Goal: Navigation & Orientation: Find specific page/section

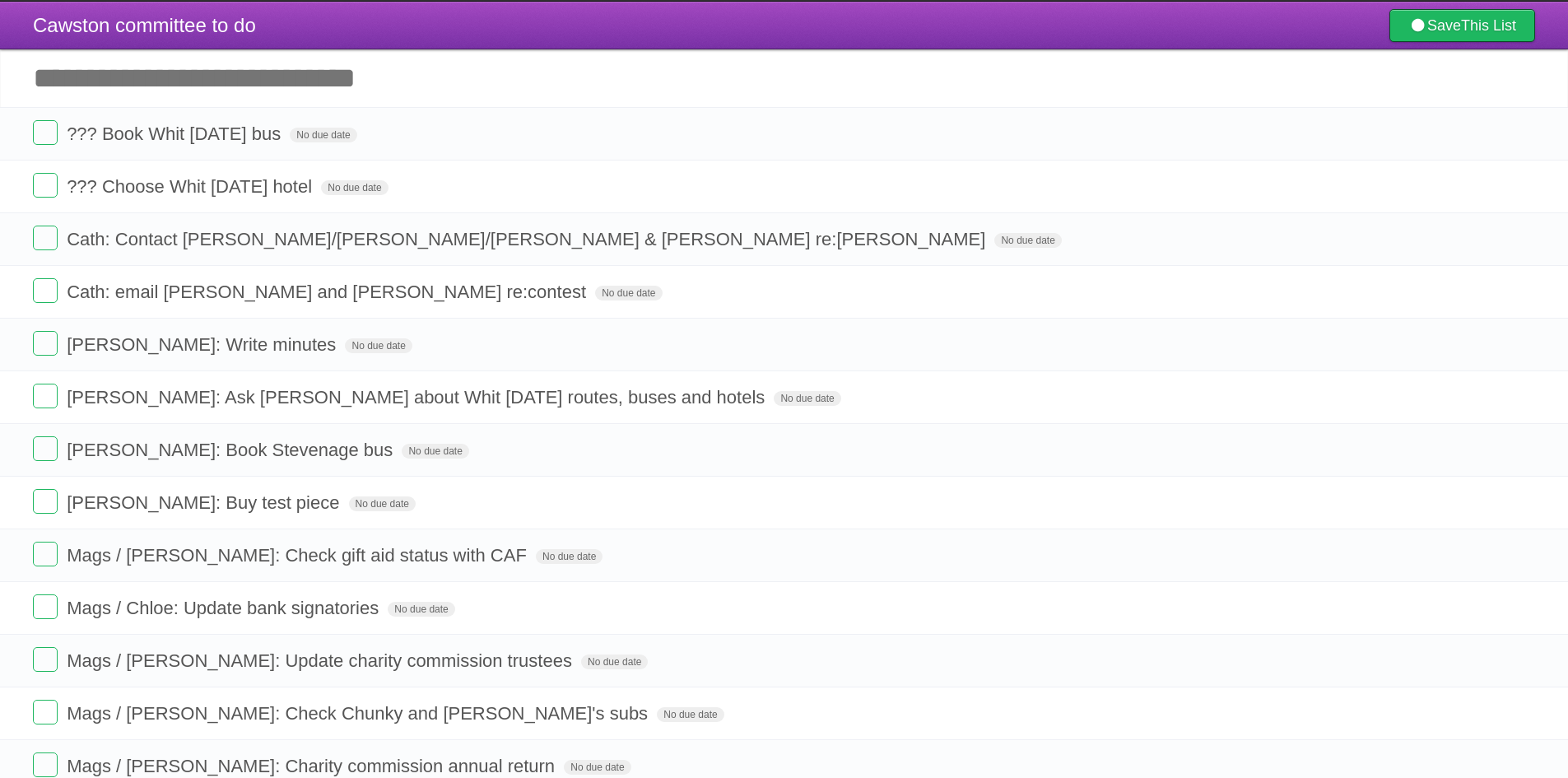
scroll to position [30, 0]
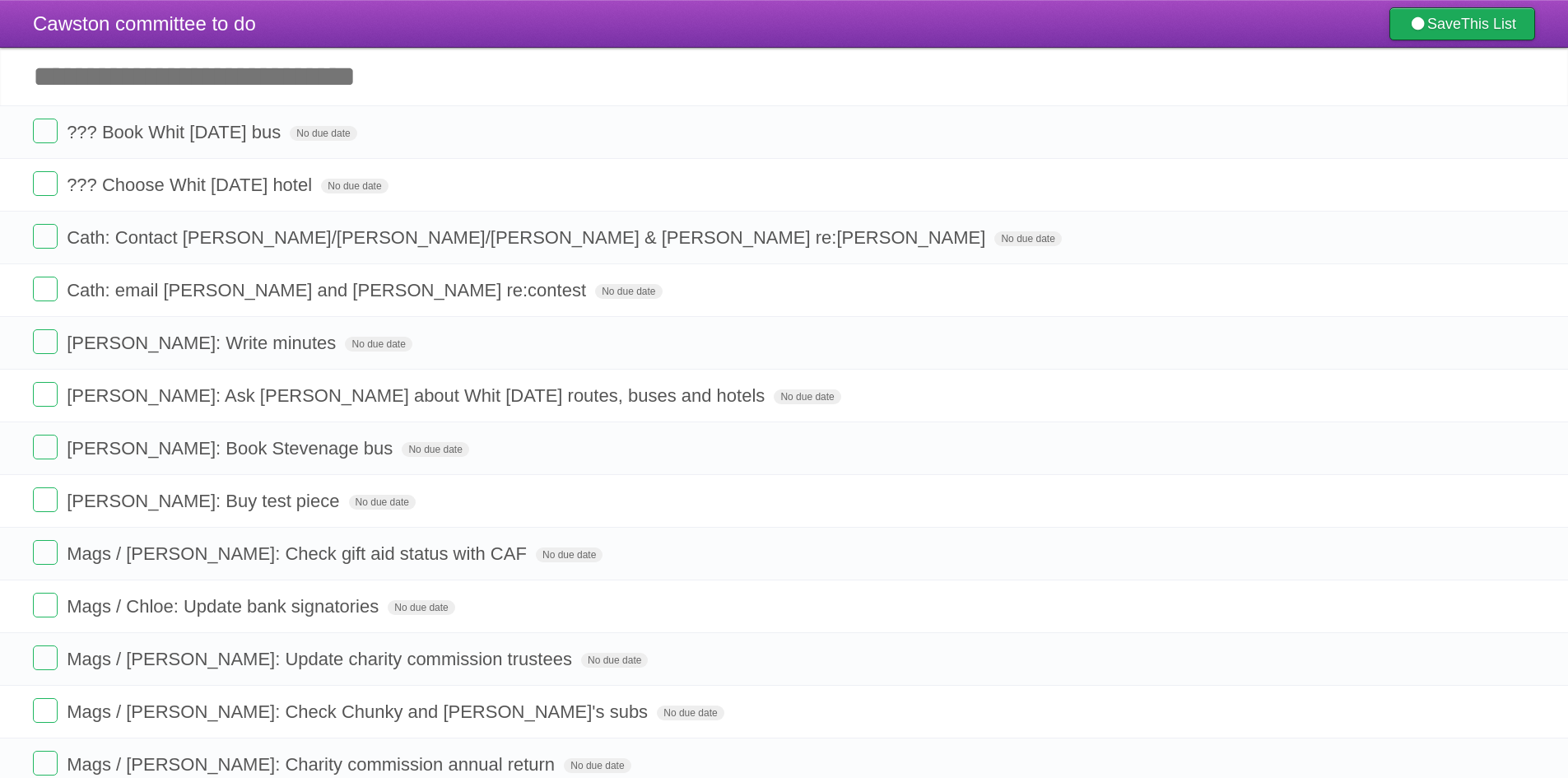
click at [1492, 34] on link "Save This List" at bounding box center [1462, 24] width 145 height 33
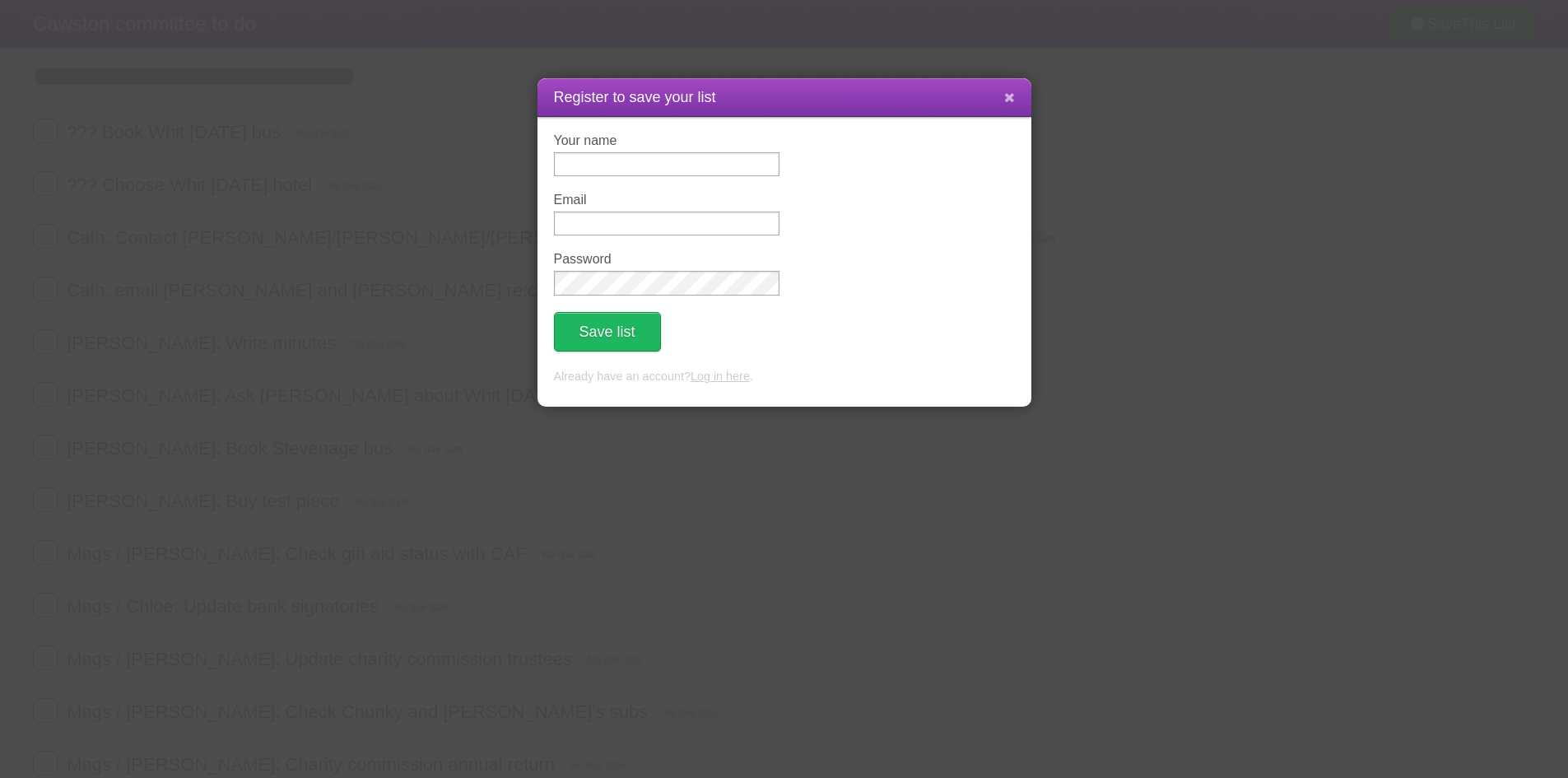
click at [1021, 90] on button at bounding box center [1009, 98] width 36 height 31
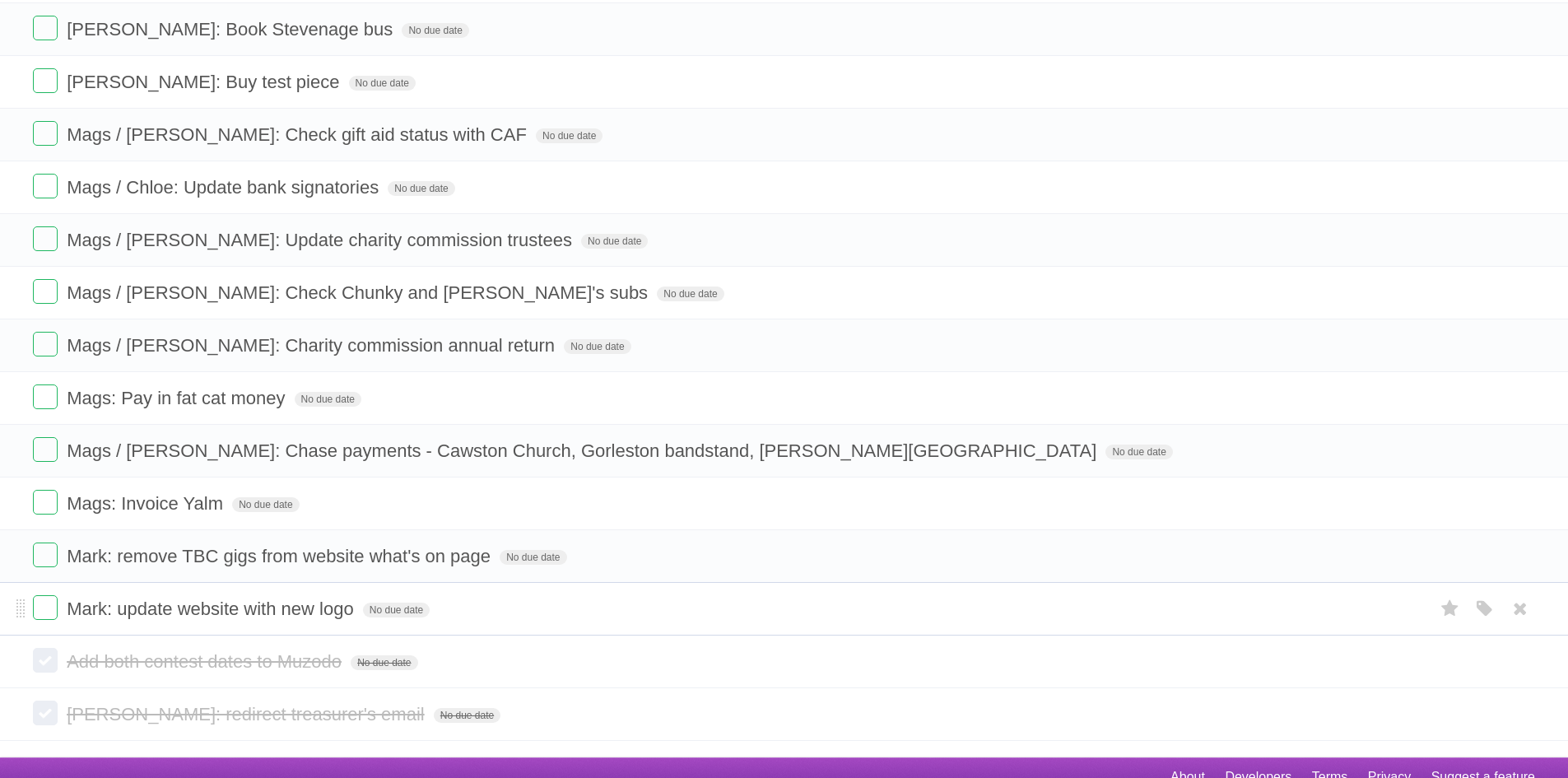
scroll to position [470, 0]
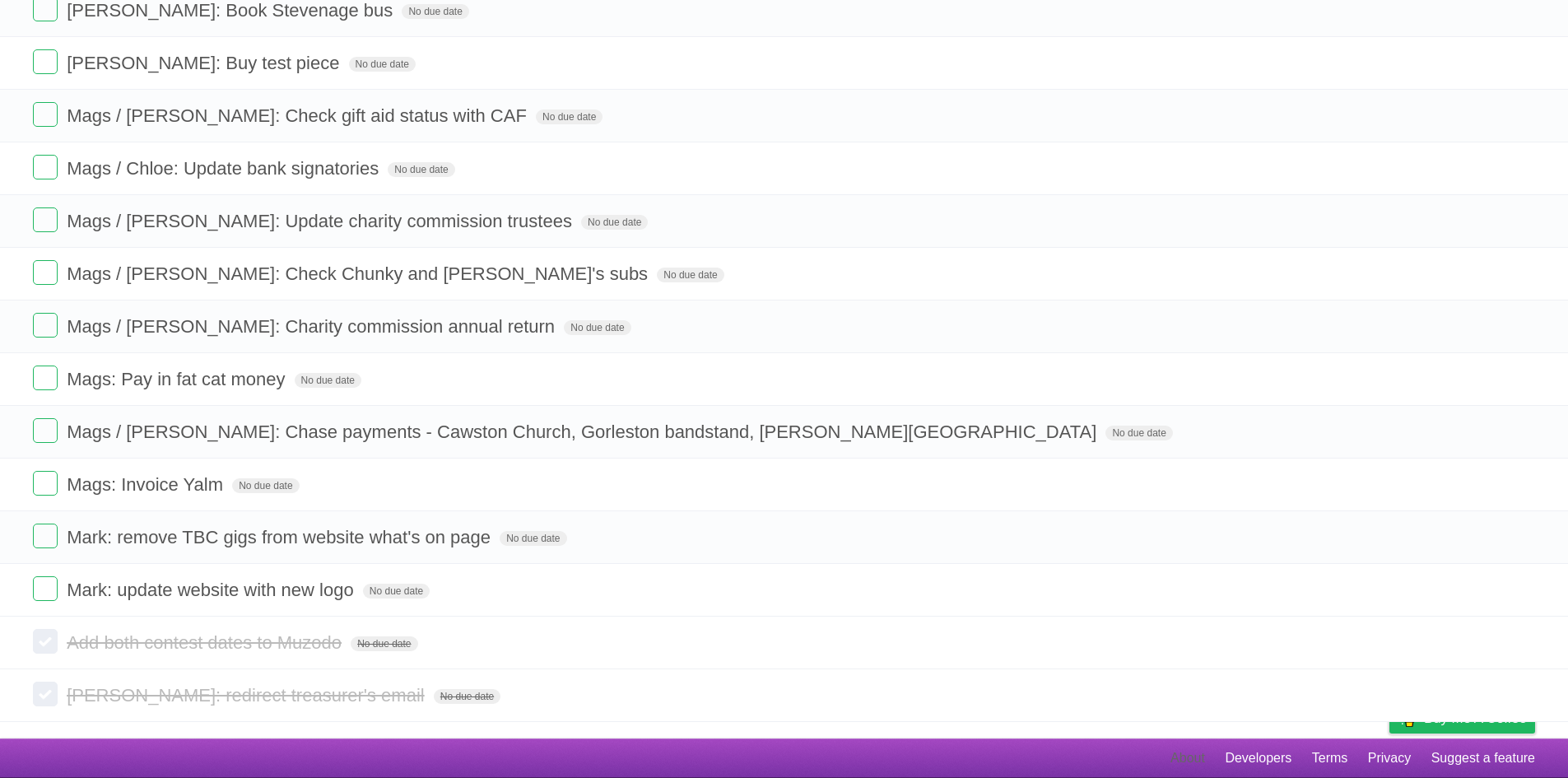
click at [1192, 760] on link "About" at bounding box center [1188, 759] width 35 height 31
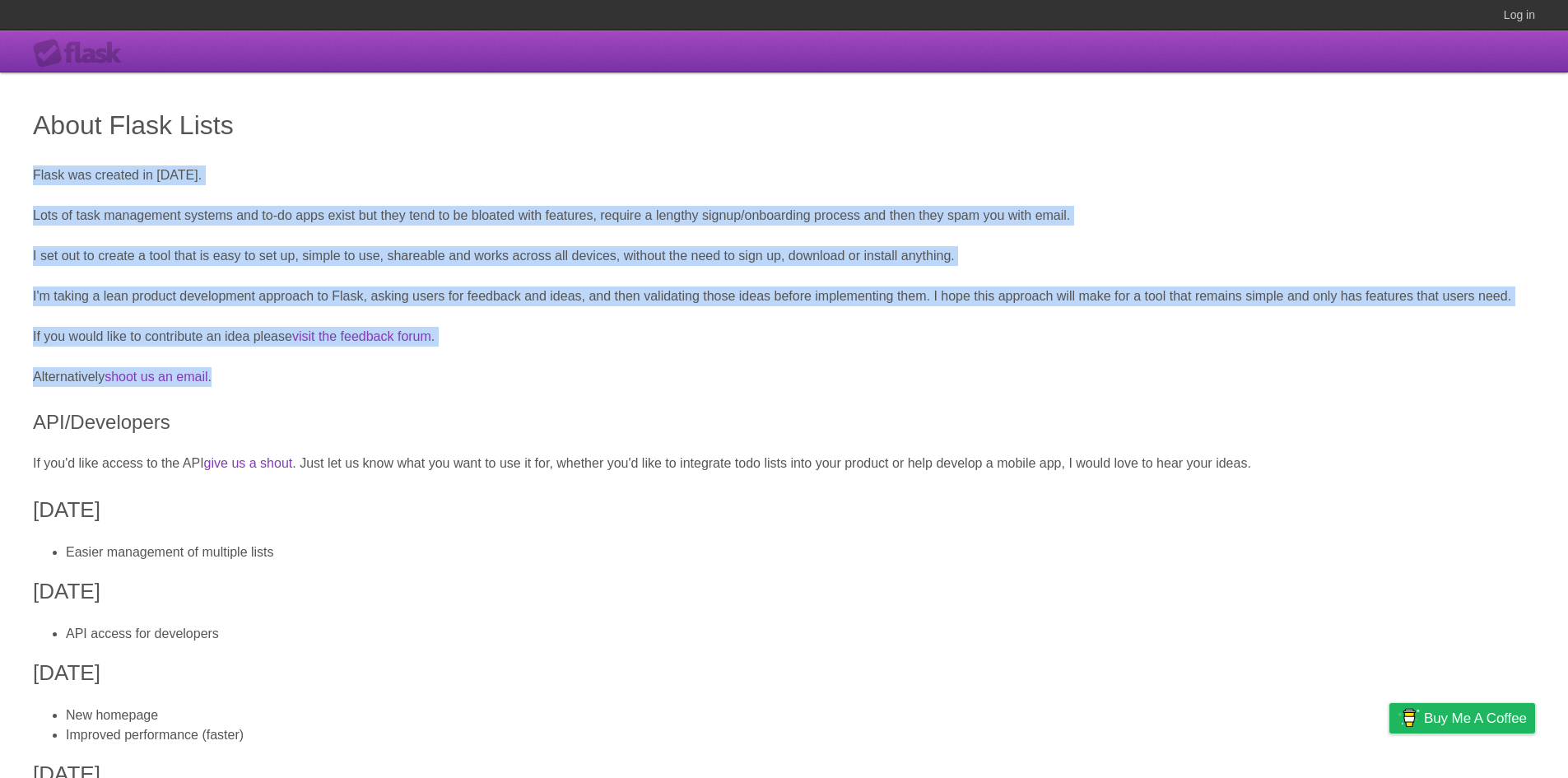
drag, startPoint x: 450, startPoint y: 144, endPoint x: 621, endPoint y: 369, distance: 282.6
click at [621, 369] on div "About Flask Lists Flask was created in [DATE]. Lots of task management systems …" at bounding box center [784, 745] width 1568 height 1345
click at [621, 369] on p "Alternatively shoot us an email ." at bounding box center [784, 377] width 1502 height 19
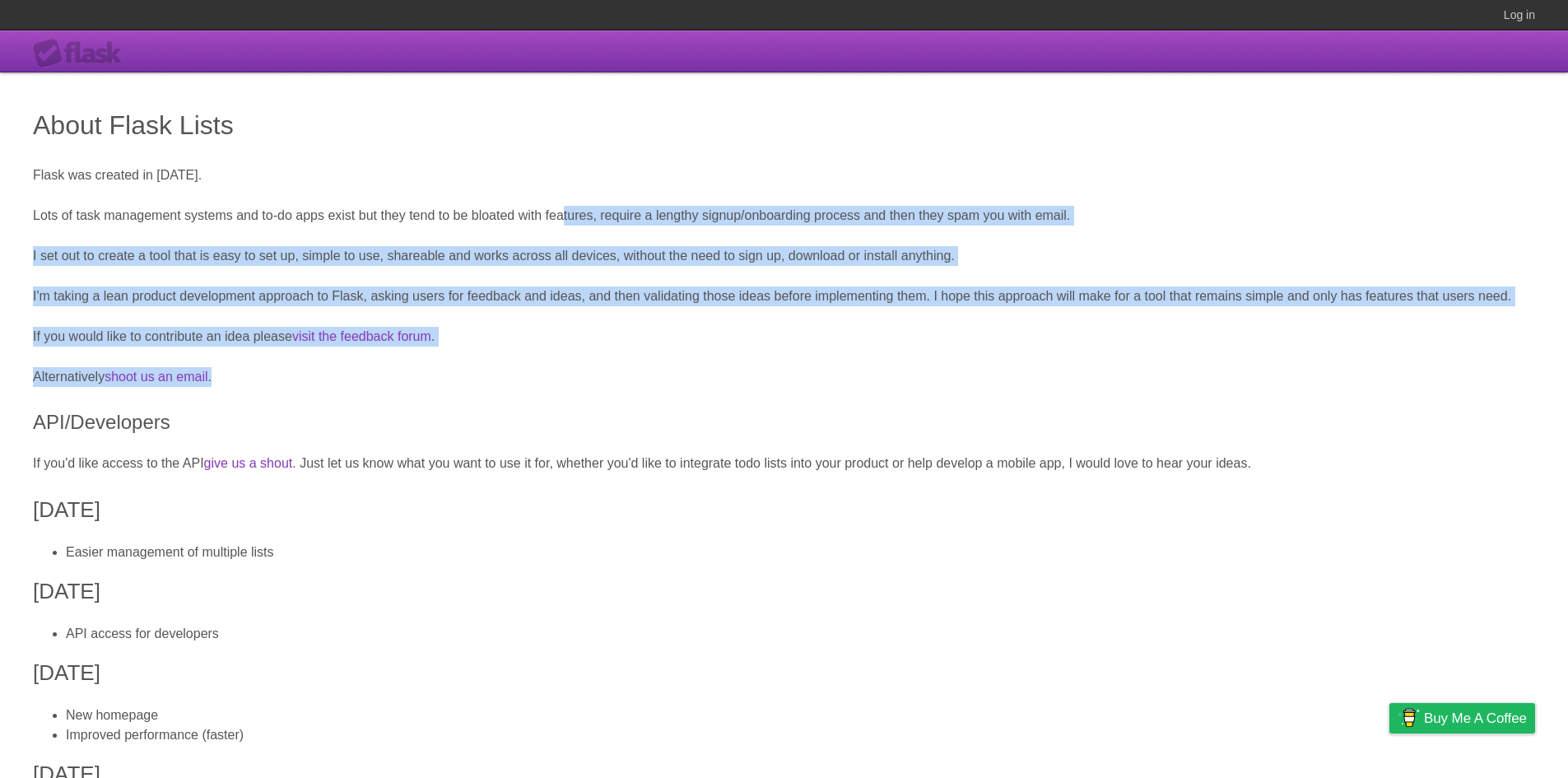
drag, startPoint x: 616, startPoint y: 356, endPoint x: 563, endPoint y: 194, distance: 170.4
click at [563, 196] on div "About Flask Lists Flask was created in [DATE]. Lots of task management systems …" at bounding box center [784, 745] width 1568 height 1345
click at [576, 268] on div "About Flask Lists Flask was created in [DATE]. Lots of task management systems …" at bounding box center [784, 745] width 1568 height 1345
drag, startPoint x: 574, startPoint y: 186, endPoint x: 624, endPoint y: 311, distance: 134.6
click at [624, 311] on div "About Flask Lists Flask was created in [DATE]. Lots of task management systems …" at bounding box center [784, 745] width 1568 height 1345
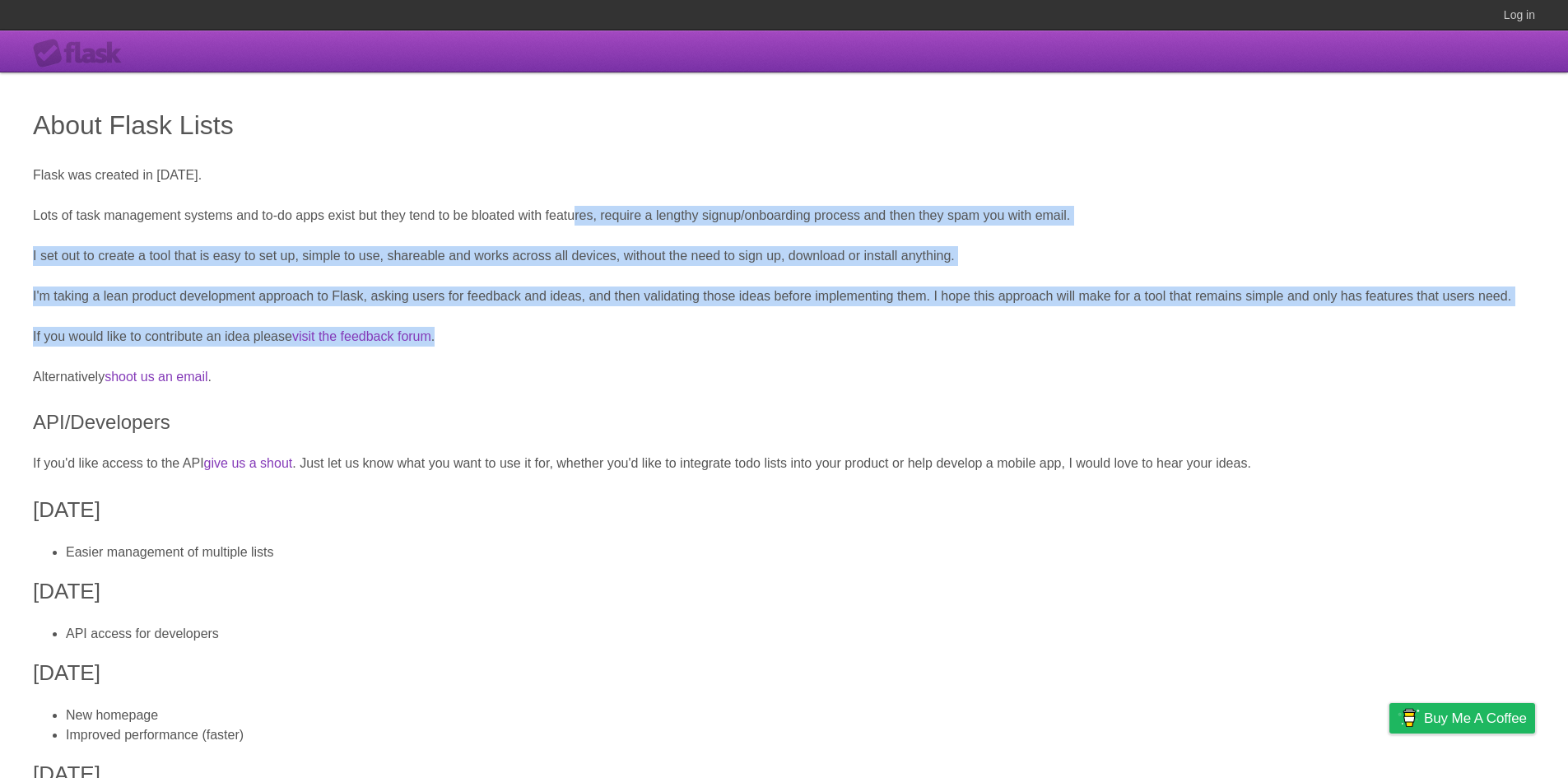
click at [624, 311] on div "About Flask Lists Flask was created in [DATE]. Lots of task management systems …" at bounding box center [784, 745] width 1568 height 1345
drag, startPoint x: 624, startPoint y: 321, endPoint x: 610, endPoint y: 176, distance: 145.7
click at [610, 176] on div "About Flask Lists Flask was created in [DATE]. Lots of task management systems …" at bounding box center [784, 745] width 1568 height 1345
click at [611, 243] on div "About Flask Lists Flask was created in [DATE]. Lots of task management systems …" at bounding box center [784, 745] width 1568 height 1345
drag, startPoint x: 600, startPoint y: 180, endPoint x: 662, endPoint y: 308, distance: 142.2
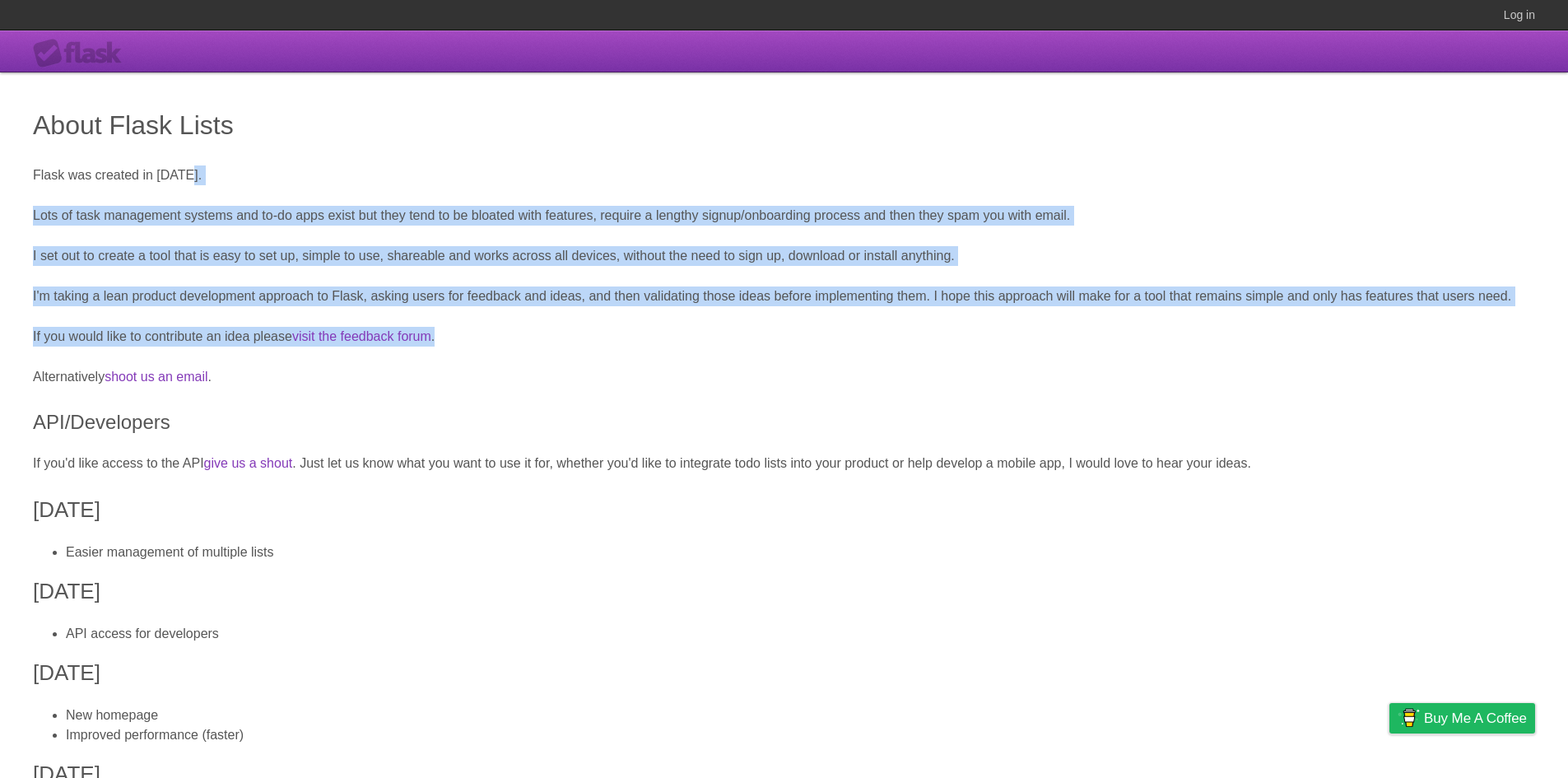
click at [662, 308] on div "About Flask Lists Flask was created in [DATE]. Lots of task management systems …" at bounding box center [784, 745] width 1568 height 1345
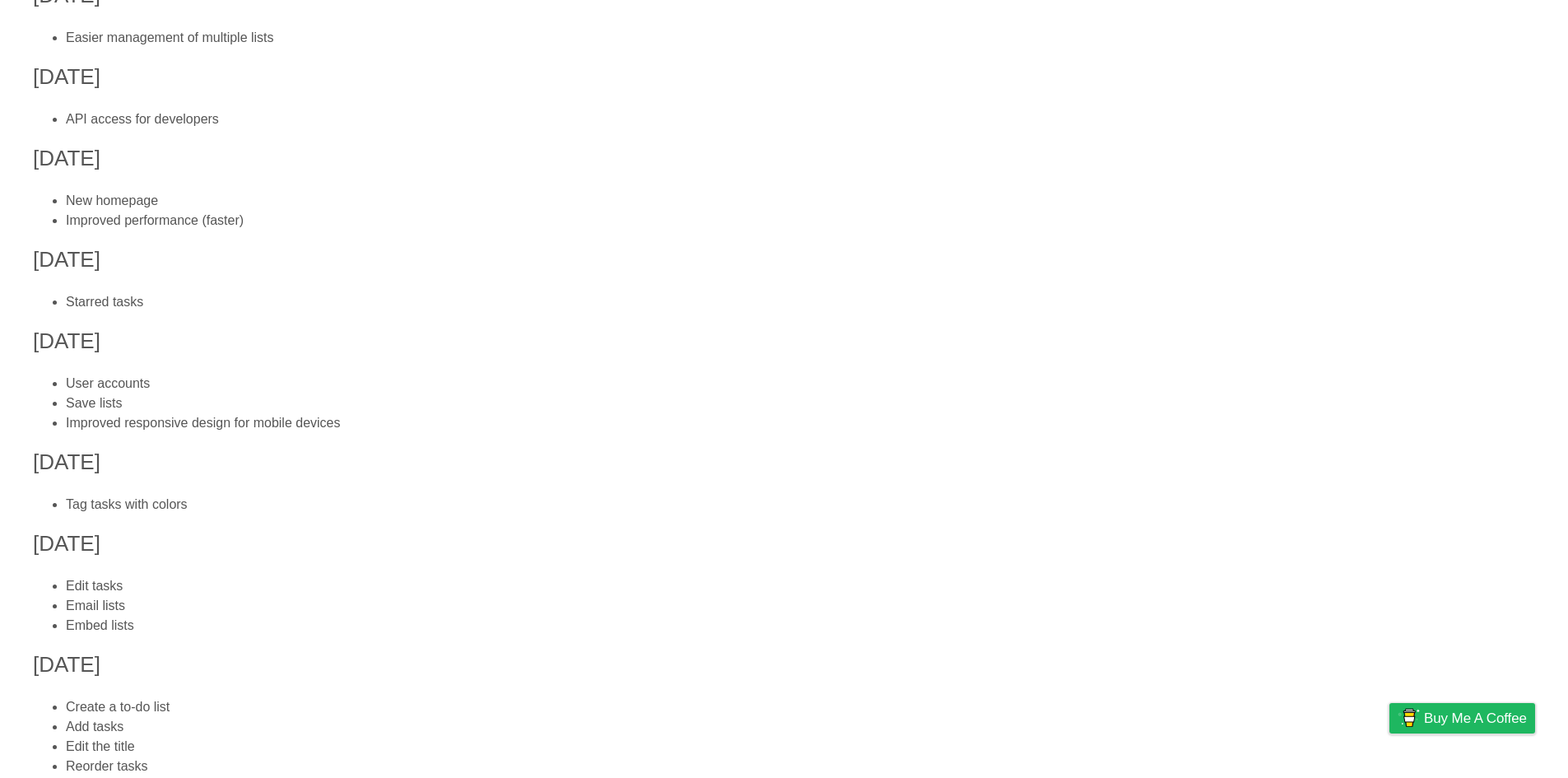
scroll to position [678, 0]
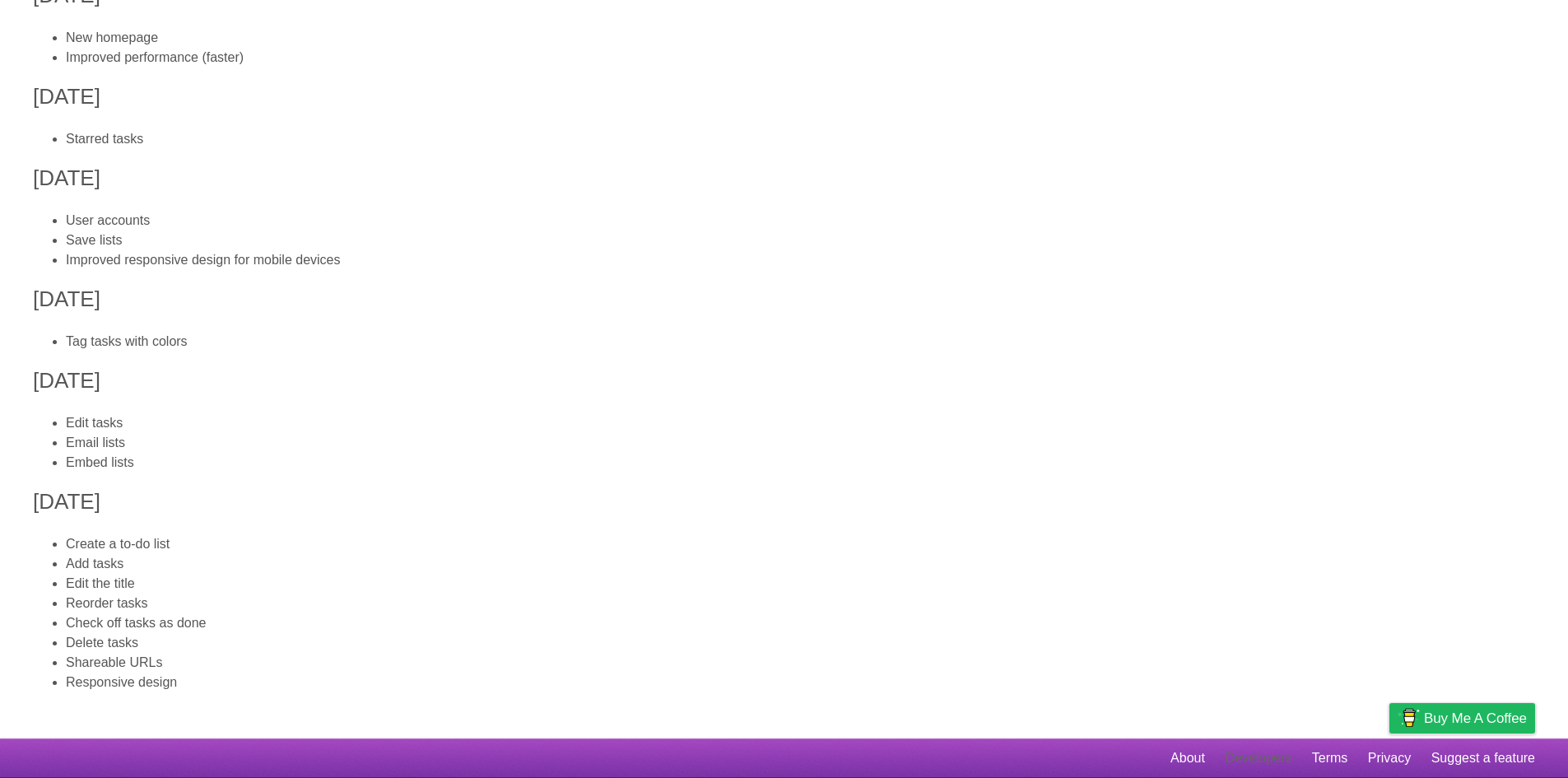
click at [1274, 758] on link "Developers" at bounding box center [1258, 759] width 67 height 31
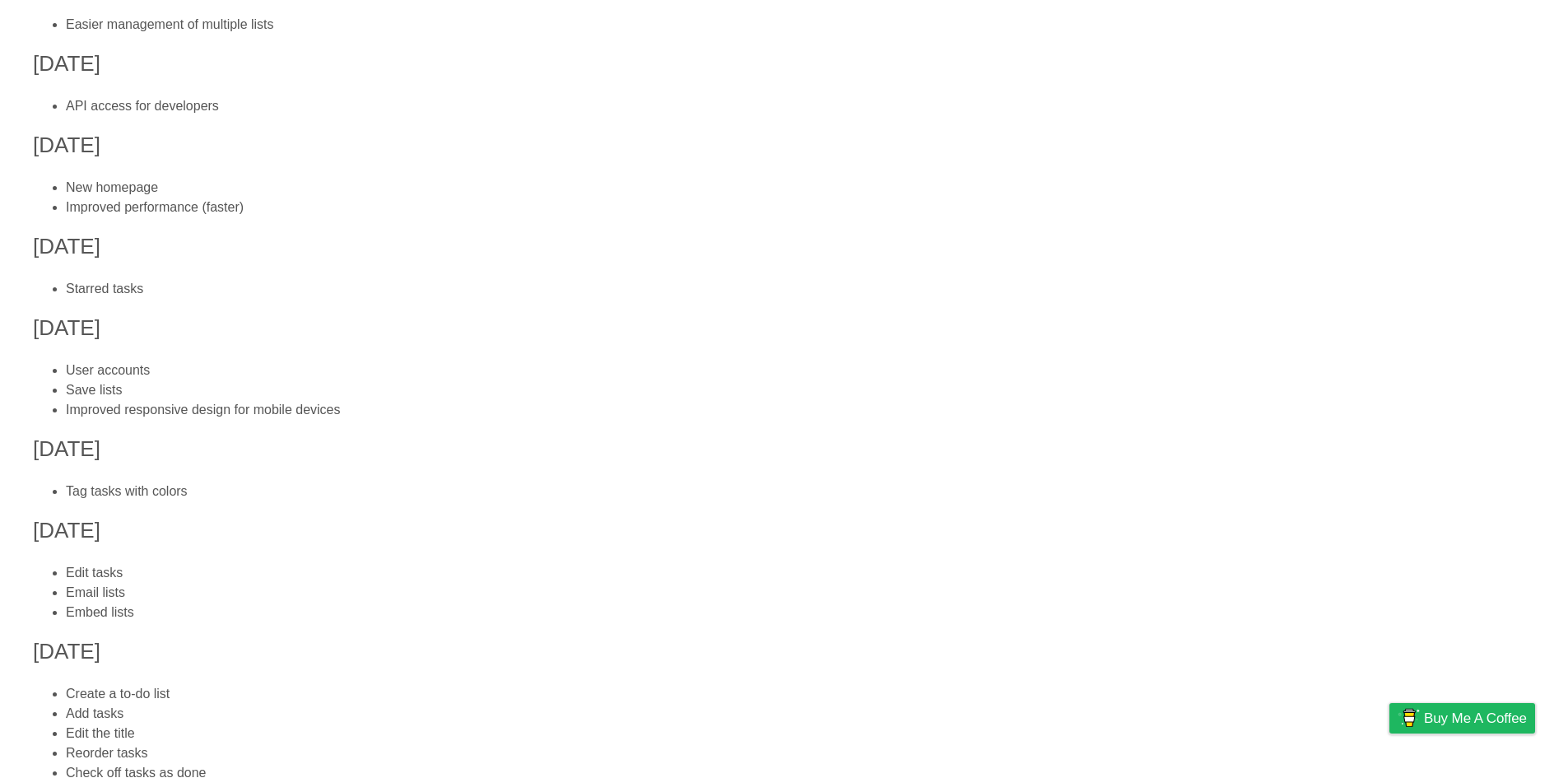
scroll to position [678, 0]
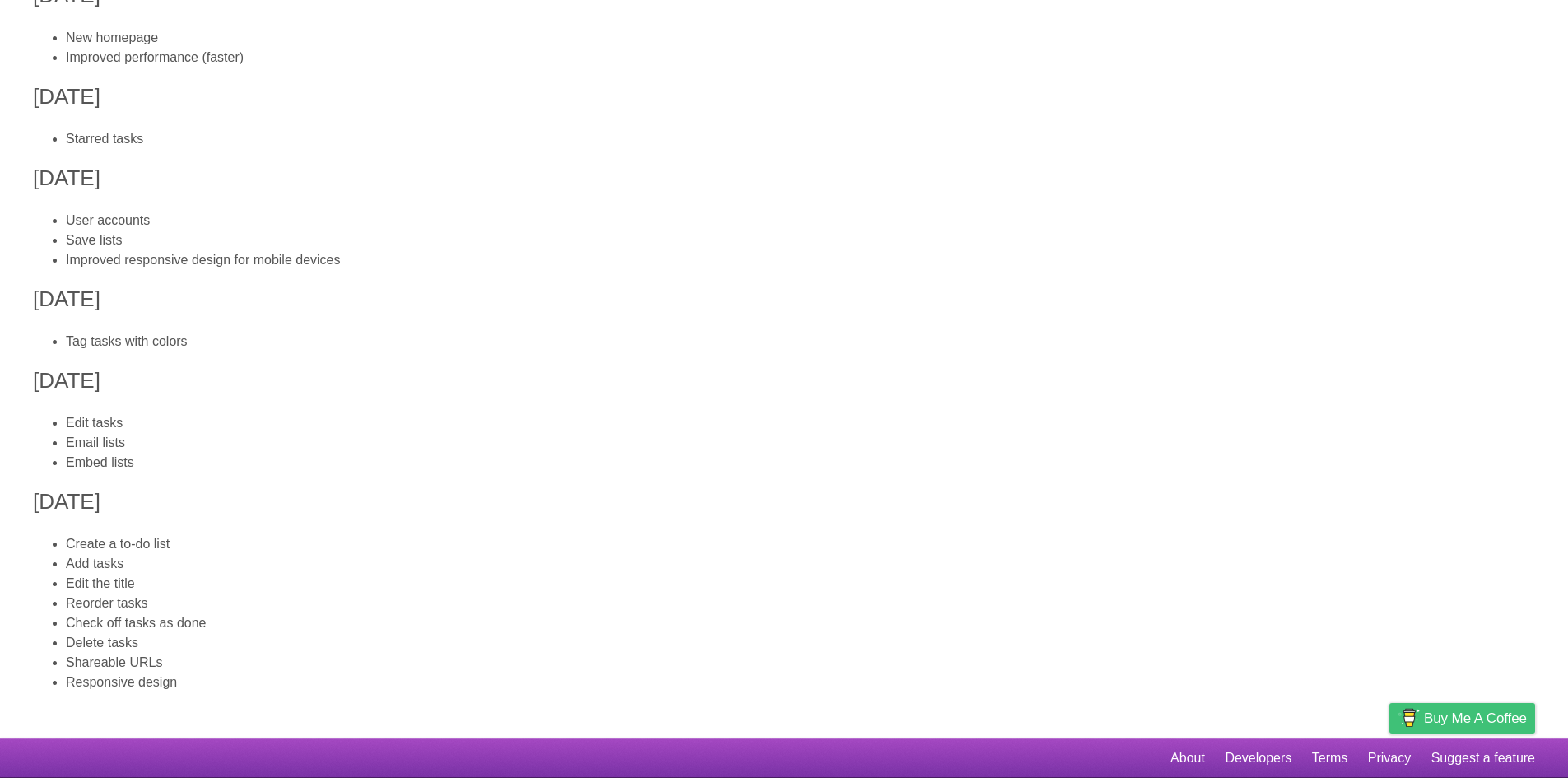
click at [1458, 713] on span "Buy me a coffee" at bounding box center [1476, 719] width 103 height 29
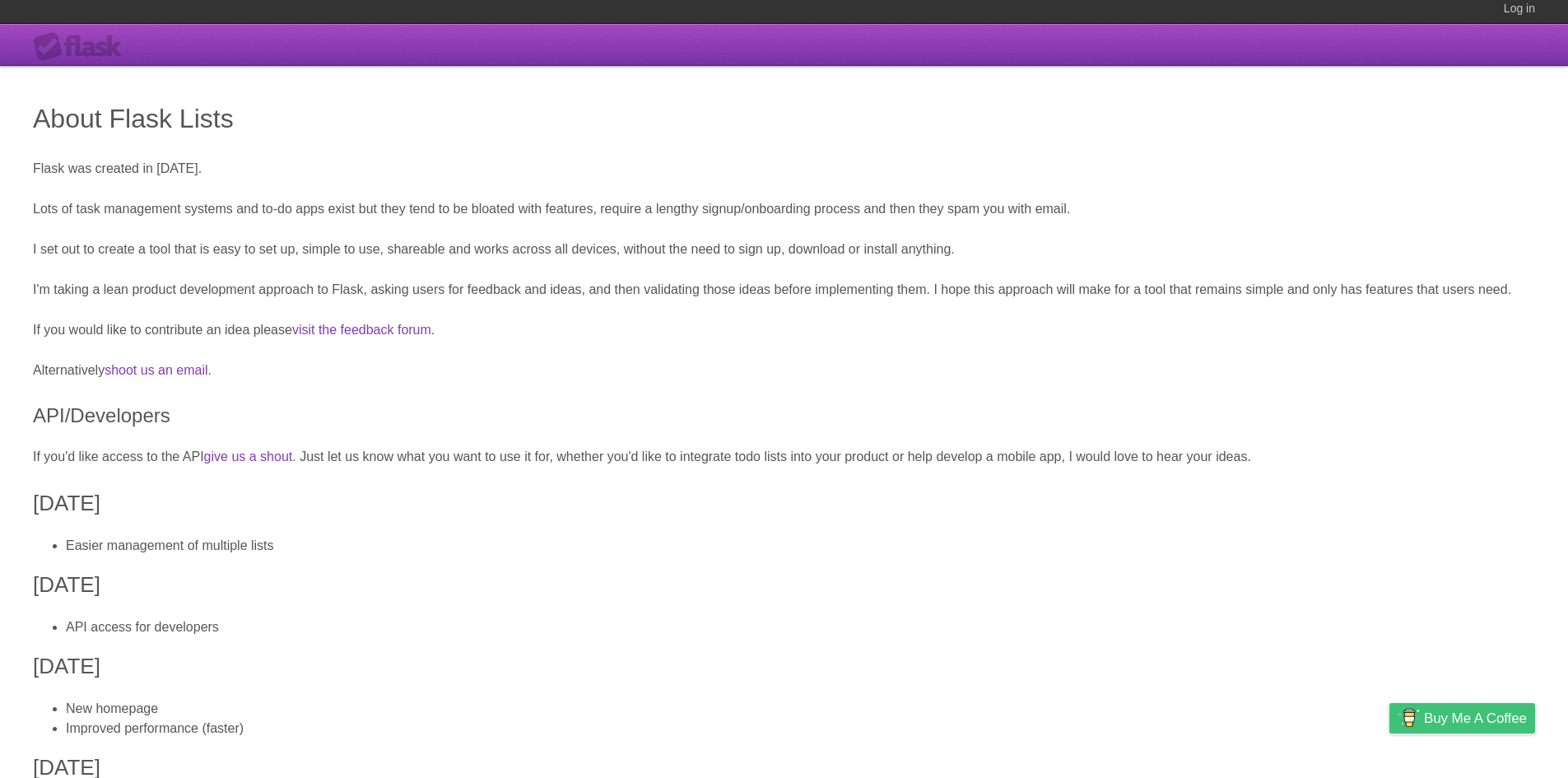
scroll to position [0, 0]
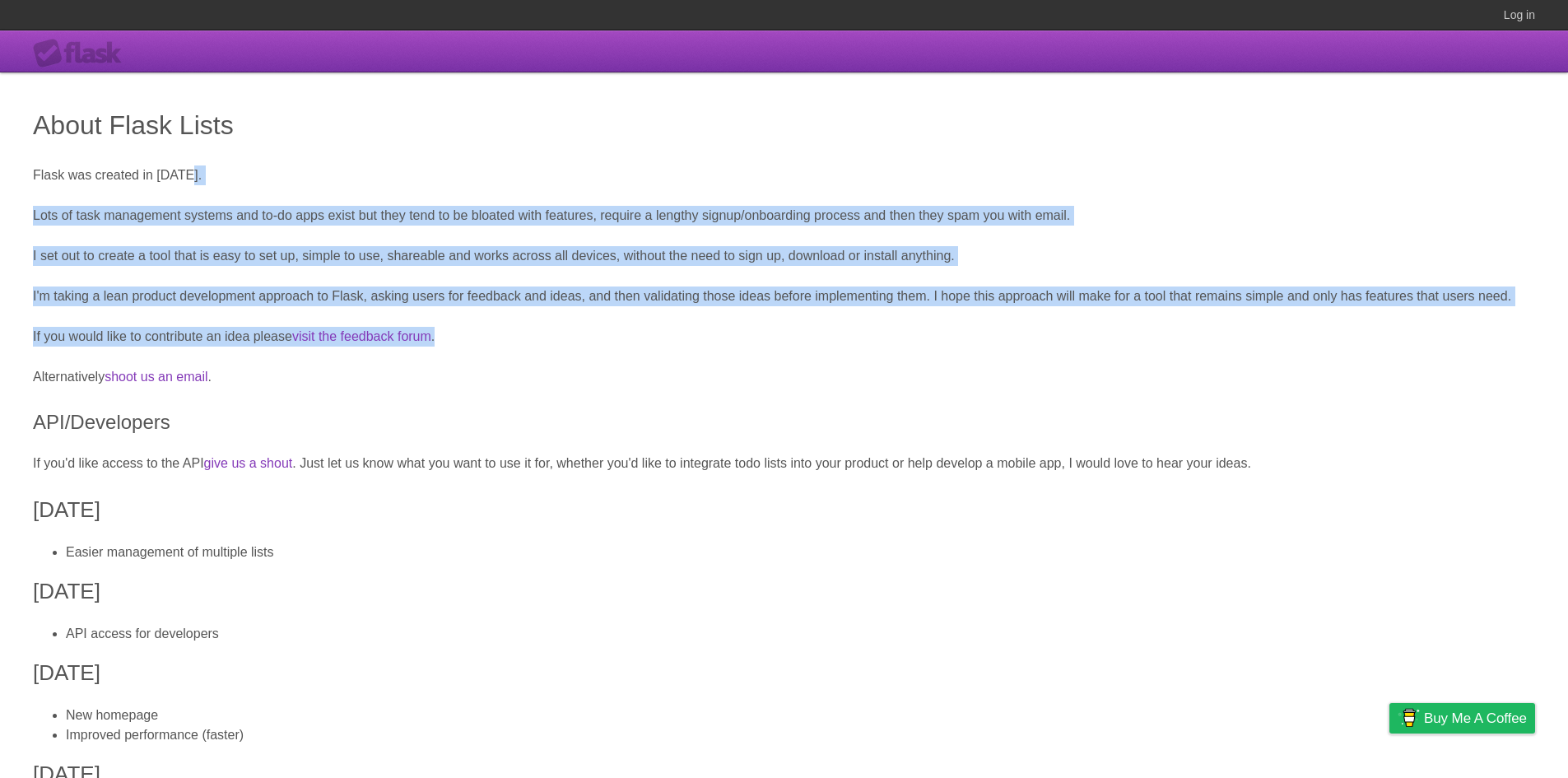
drag, startPoint x: 433, startPoint y: 235, endPoint x: 575, endPoint y: 336, distance: 174.3
click at [575, 337] on div "About Flask Lists Flask was created in [DATE]. Lots of task management systems …" at bounding box center [784, 745] width 1568 height 1345
click at [575, 336] on p "If you would like to contribute an idea please visit the feedback forum ." at bounding box center [784, 337] width 1502 height 19
drag, startPoint x: 574, startPoint y: 340, endPoint x: 557, endPoint y: 189, distance: 152.0
click at [557, 189] on div "About Flask Lists Flask was created in [DATE]. Lots of task management systems …" at bounding box center [784, 745] width 1568 height 1345
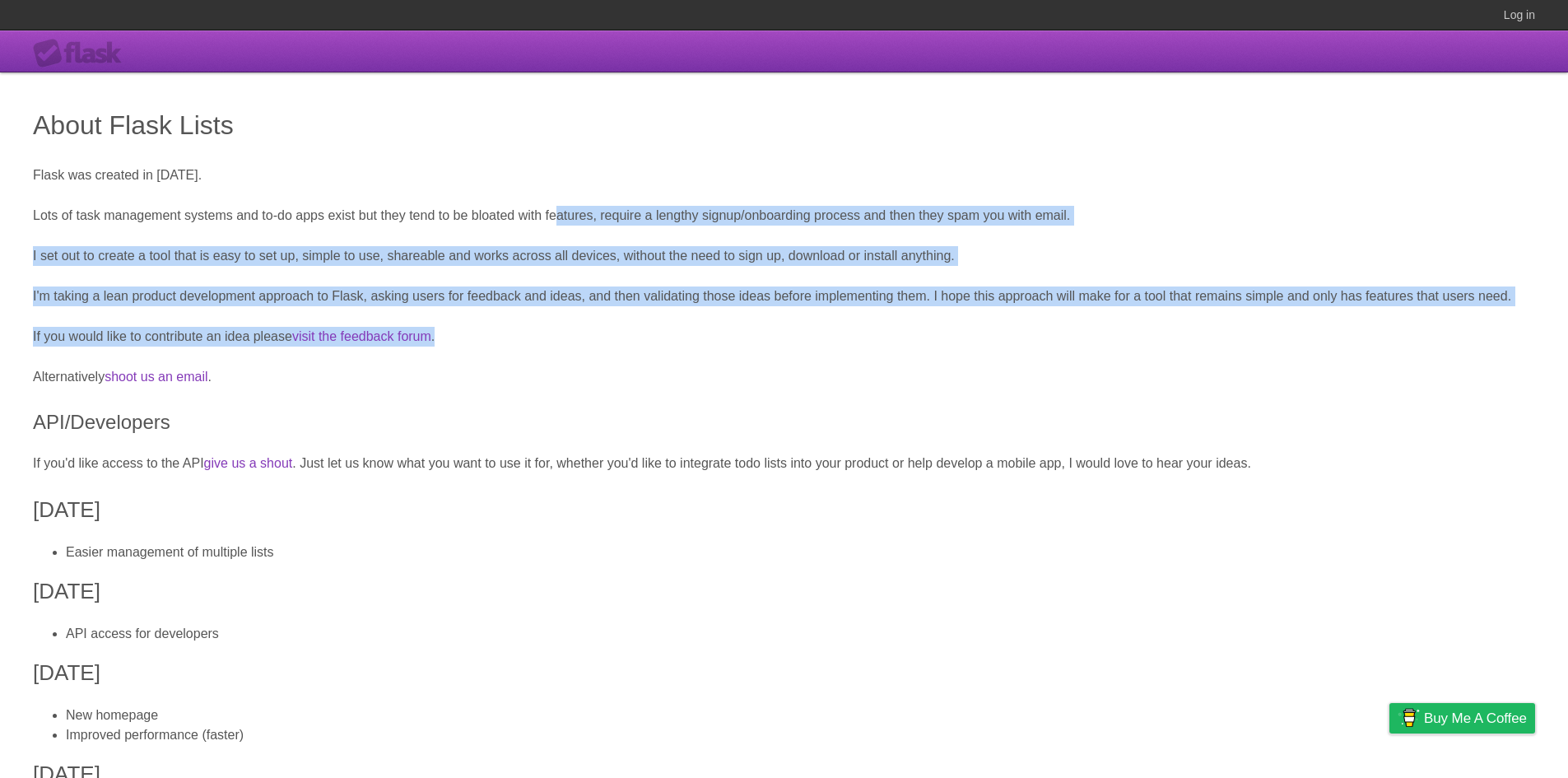
click at [561, 238] on div "About Flask Lists Flask was created in [DATE]. Lots of task management systems …" at bounding box center [784, 745] width 1568 height 1345
drag, startPoint x: 550, startPoint y: 172, endPoint x: 583, endPoint y: 327, distance: 158.5
click at [583, 327] on div "About Flask Lists Flask was created in [DATE]. Lots of task management systems …" at bounding box center [784, 745] width 1568 height 1345
click at [583, 327] on p "If you would like to contribute an idea please visit the feedback forum ." at bounding box center [784, 337] width 1502 height 19
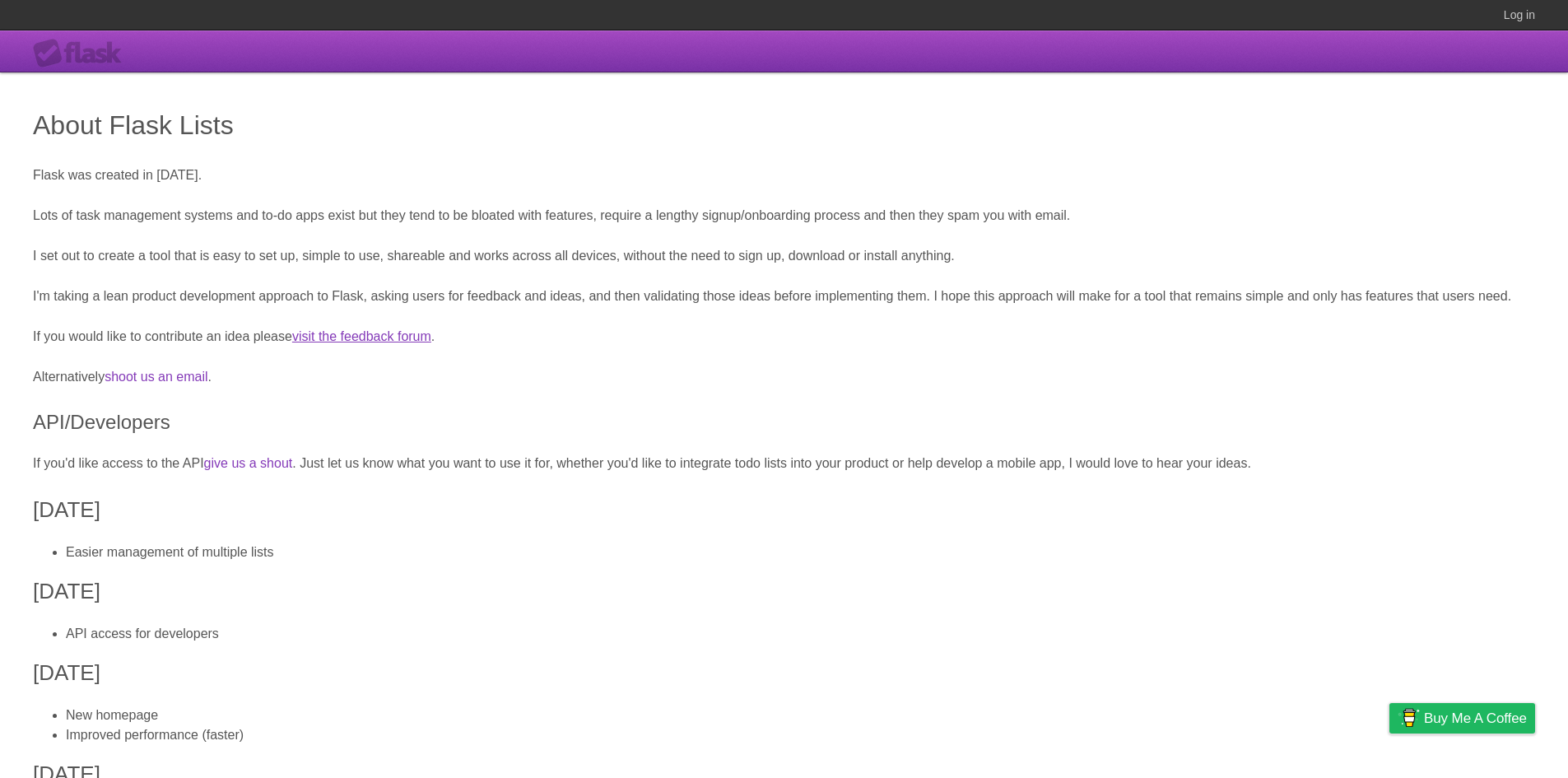
click at [401, 333] on link "visit the feedback forum" at bounding box center [361, 337] width 139 height 14
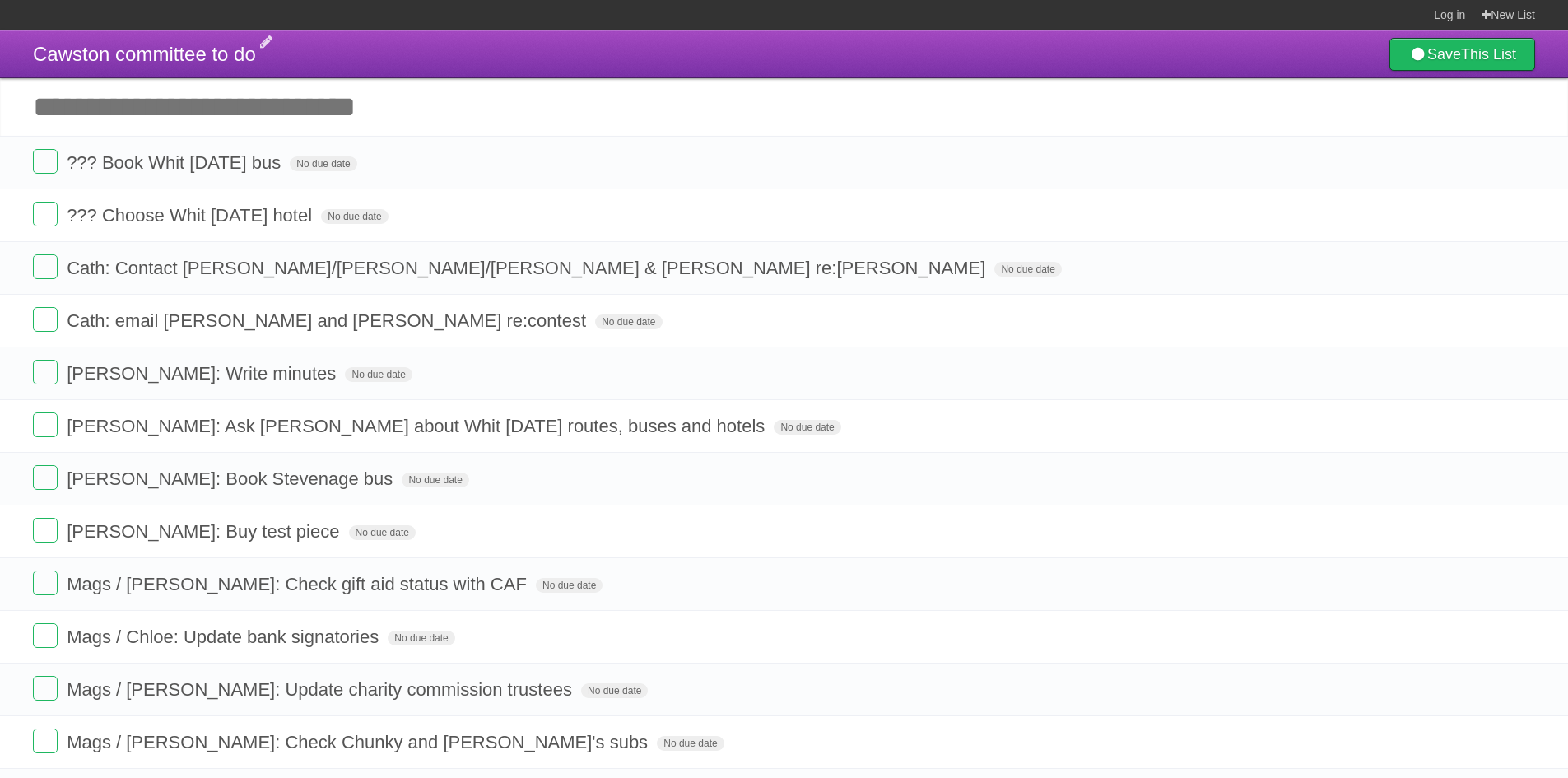
click at [236, 51] on span "Cawston committee to do" at bounding box center [144, 53] width 223 height 22
click at [446, 51] on header "**********" at bounding box center [784, 53] width 1568 height 48
click at [333, 99] on input "Add another task" at bounding box center [784, 107] width 1568 height 57
click at [420, 52] on header "Cawston committee to do Save This List" at bounding box center [784, 53] width 1568 height 48
